Goal: Obtain resource: Obtain resource

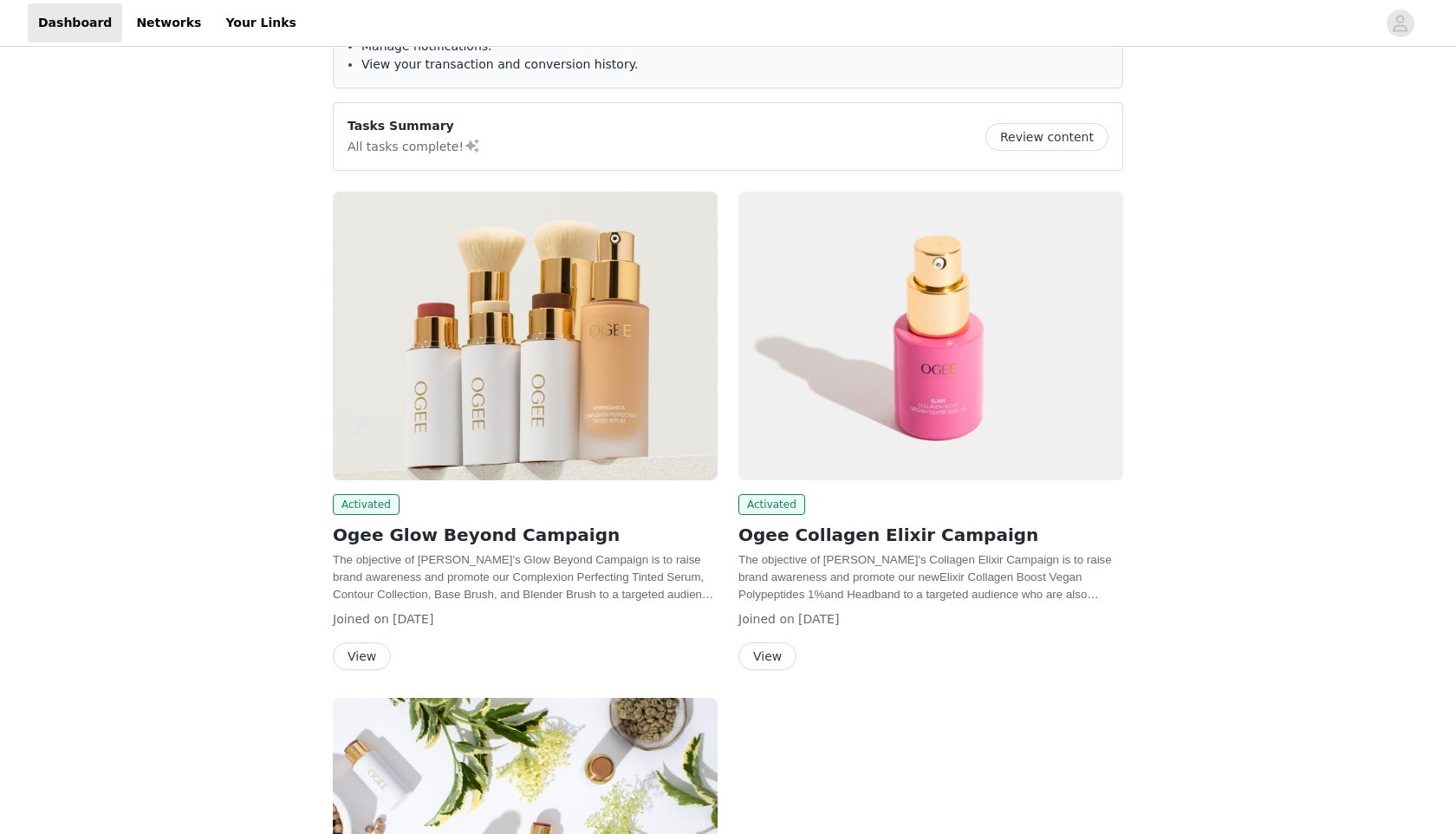
scroll to position [165, 0]
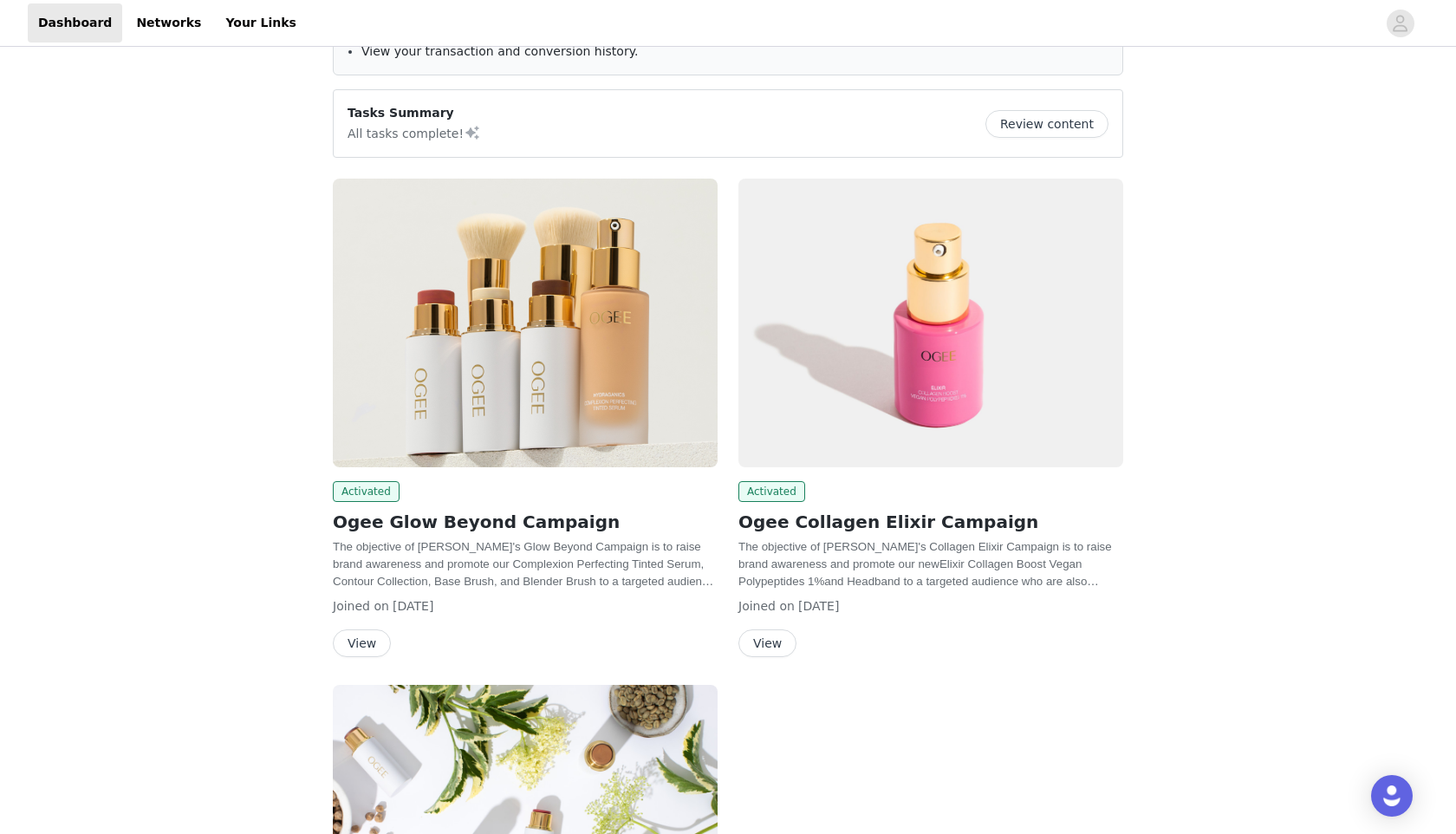
click at [354, 641] on button "View" at bounding box center [362, 643] width 58 height 28
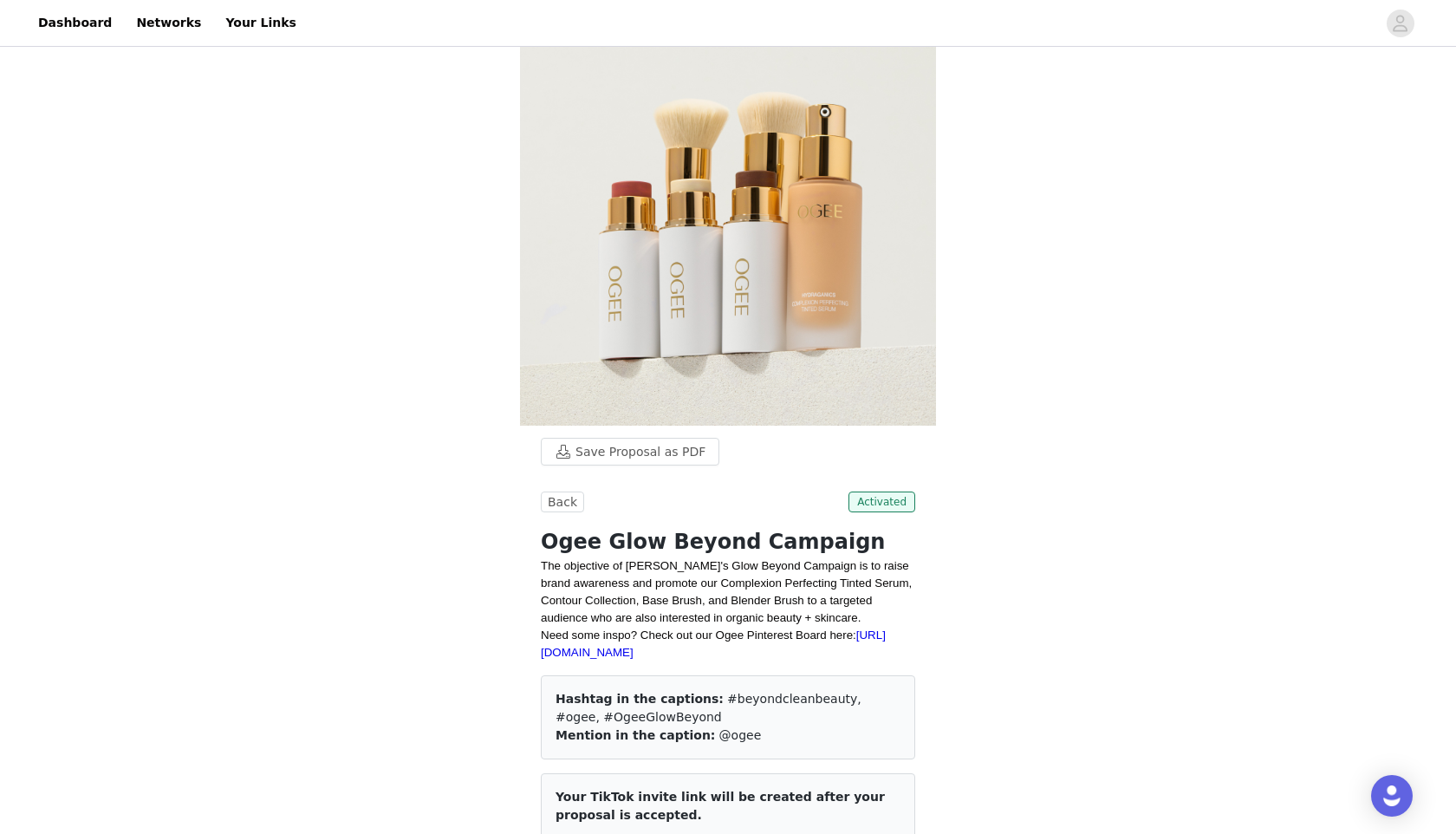
scroll to position [33, 0]
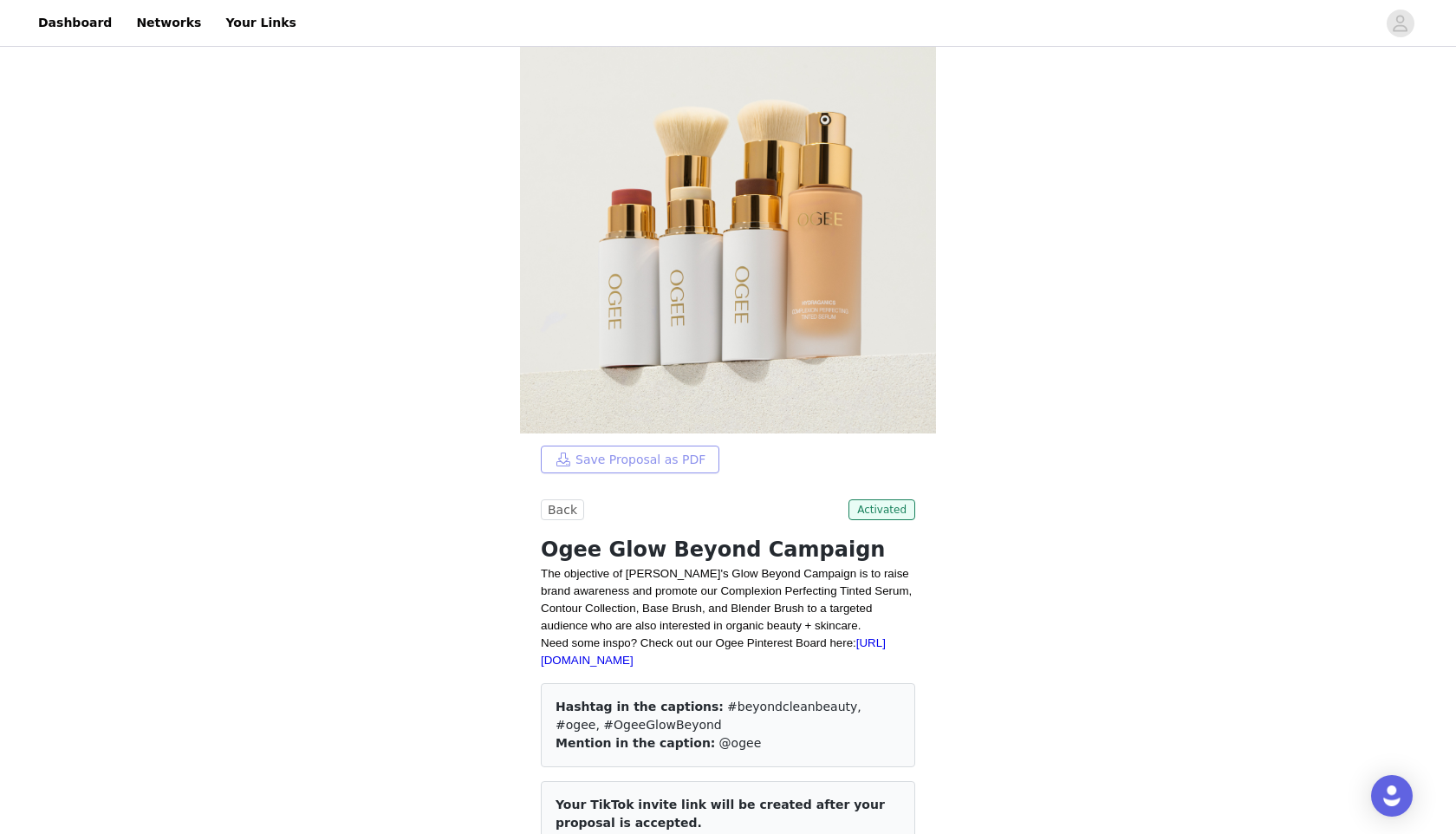
click at [688, 463] on button "Save Proposal as PDF" at bounding box center [630, 459] width 179 height 28
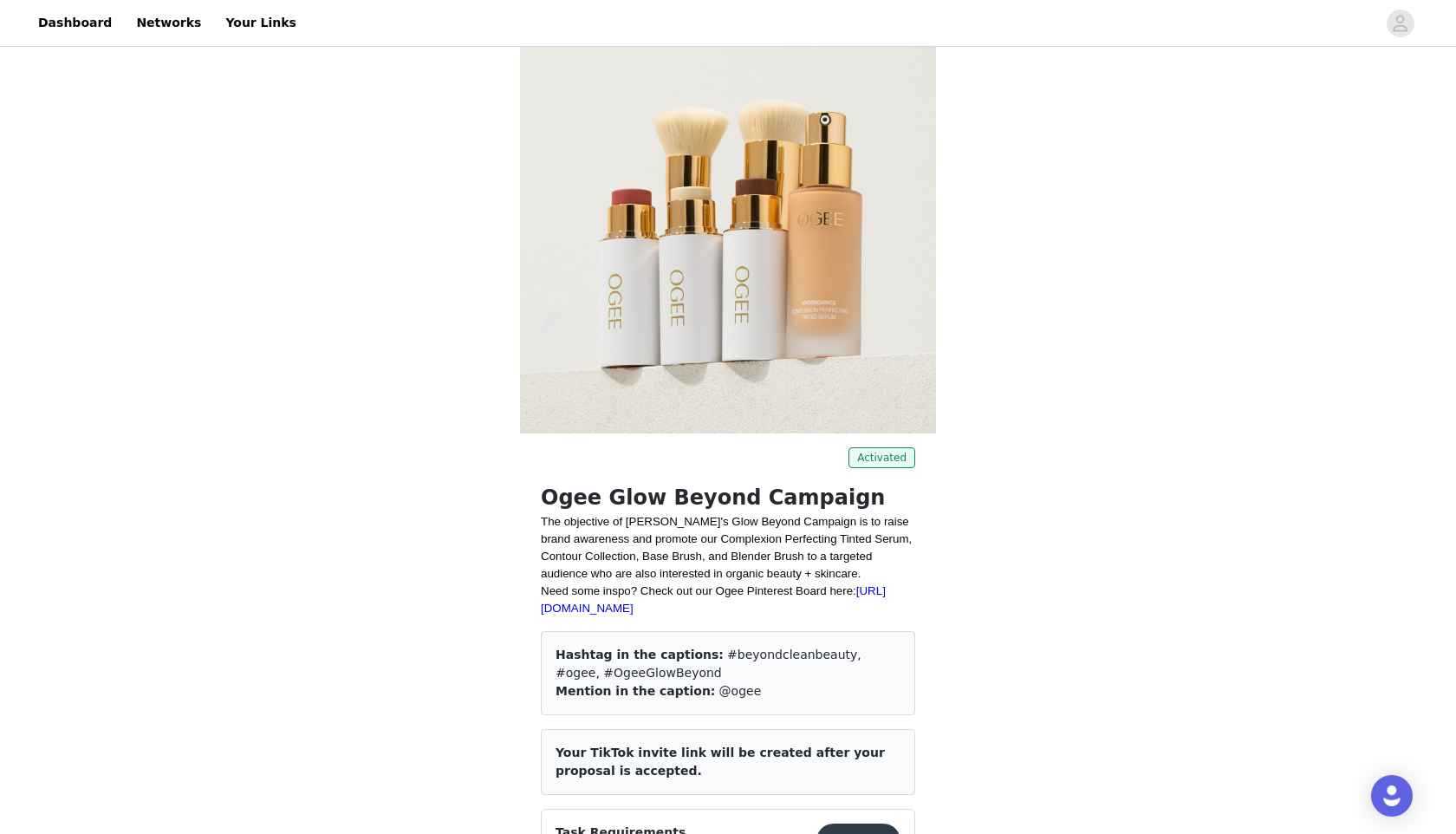
scroll to position [0, 0]
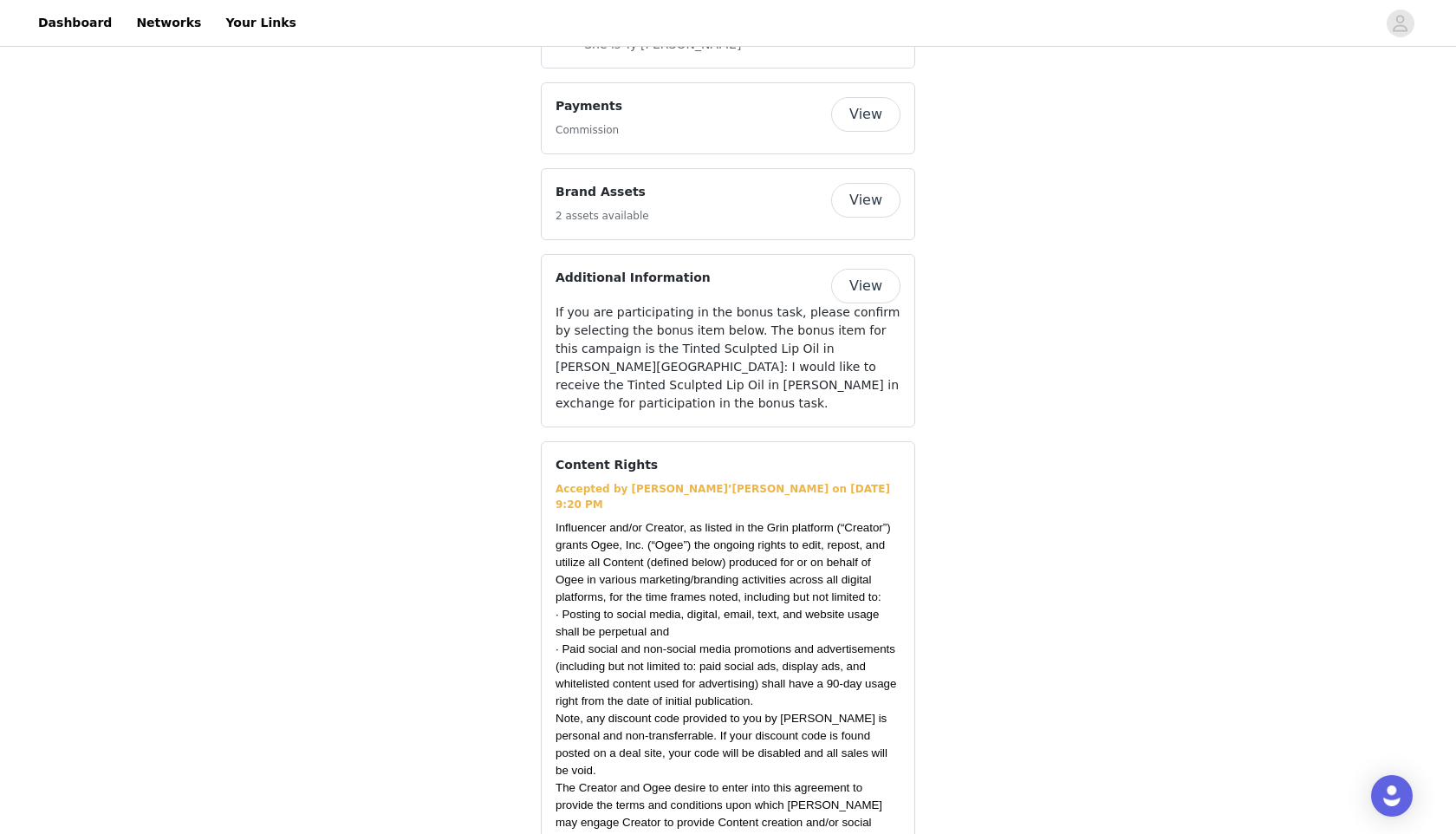
scroll to position [1548, 0]
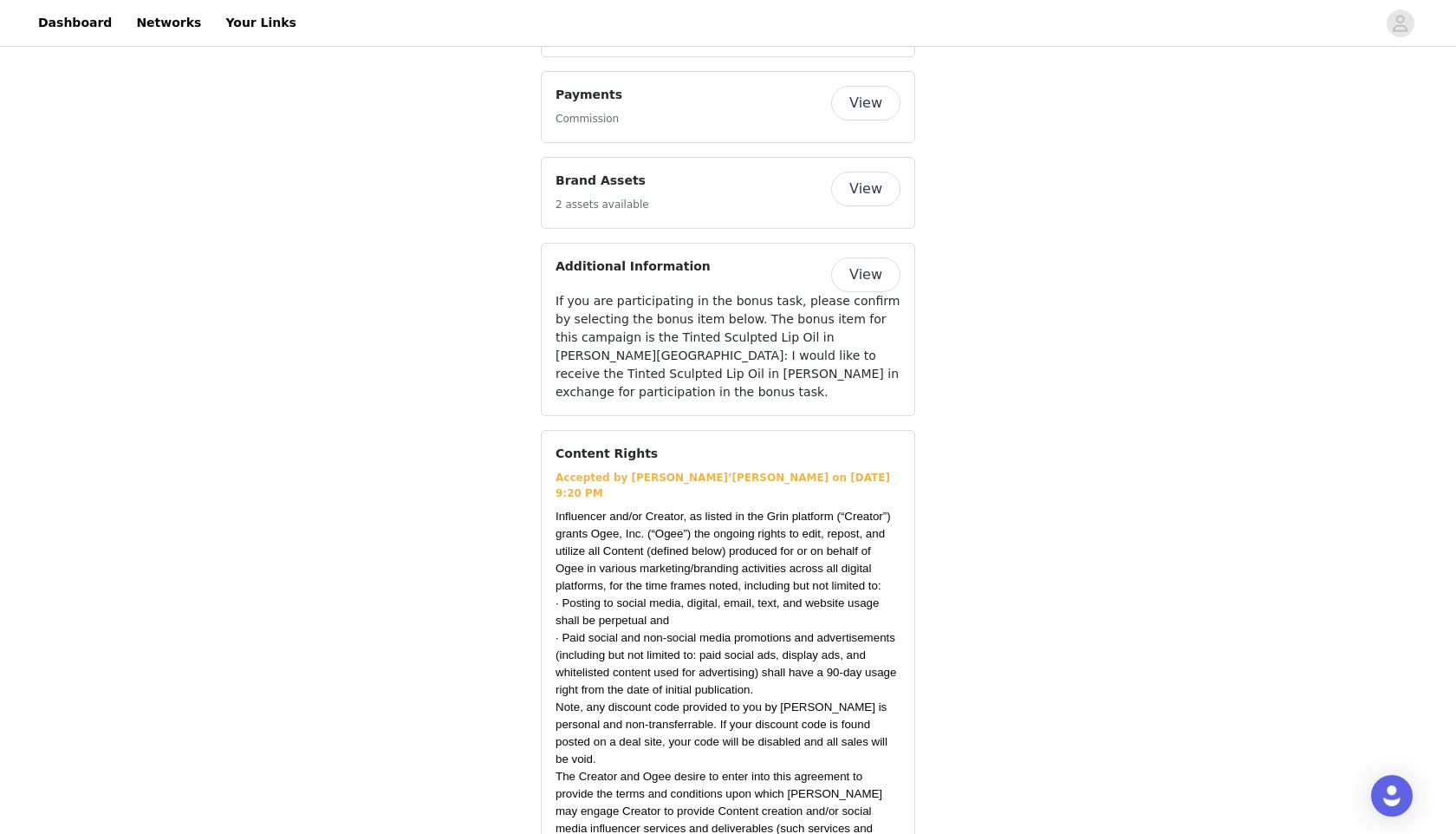
click at [878, 171] on button "View" at bounding box center [866, 189] width 69 height 34
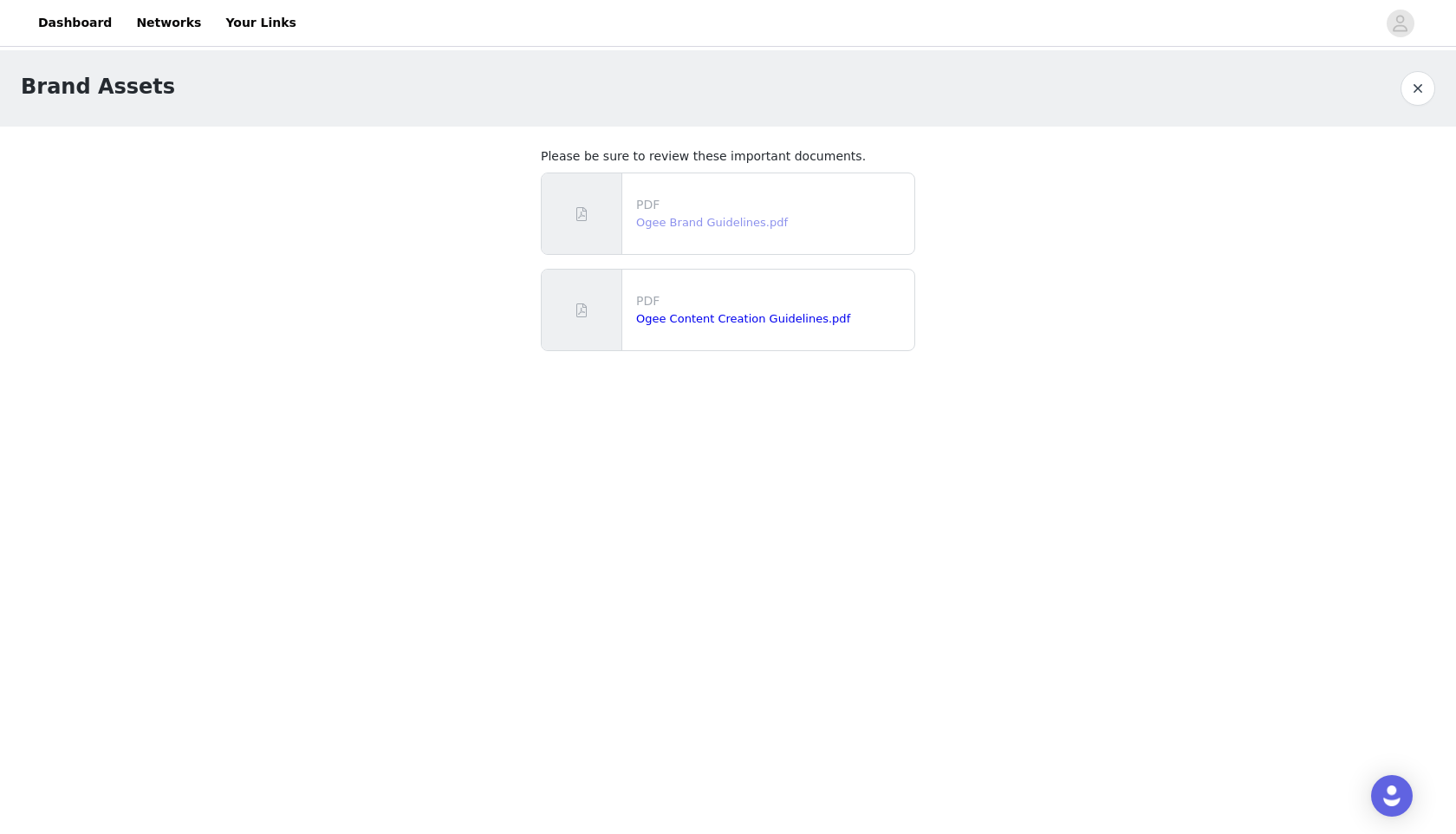
click at [728, 227] on link "Ogee Brand Guidelines.pdf" at bounding box center [712, 222] width 151 height 13
click at [772, 317] on link "Ogee Content Creation Guidelines.pdf" at bounding box center [743, 318] width 214 height 13
click at [1415, 95] on button "button" at bounding box center [1418, 88] width 34 height 34
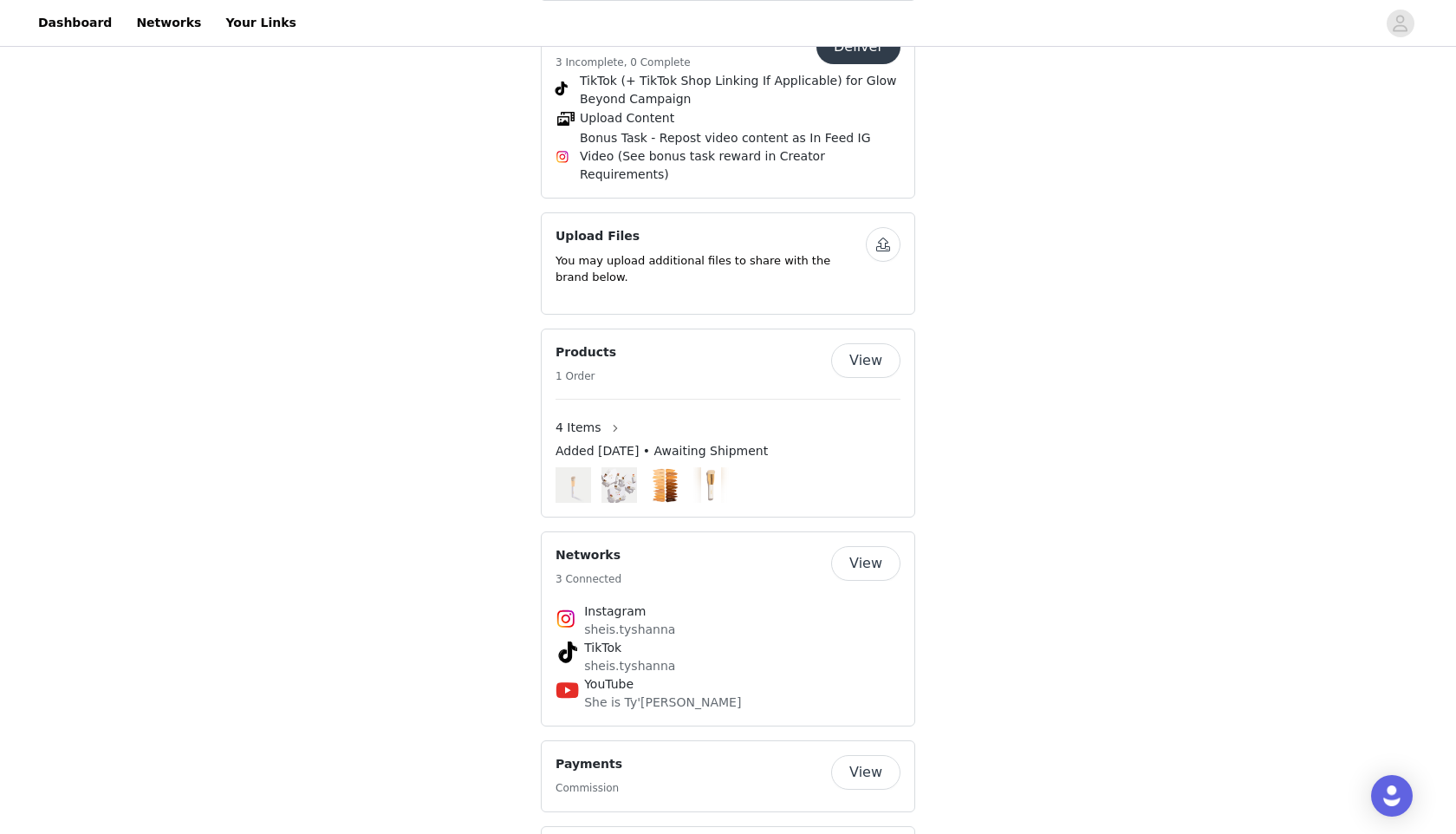
scroll to position [878, 0]
